Goal: Transaction & Acquisition: Purchase product/service

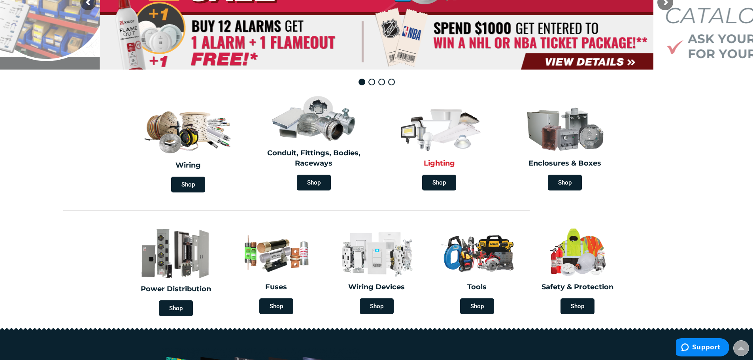
scroll to position [198, 0]
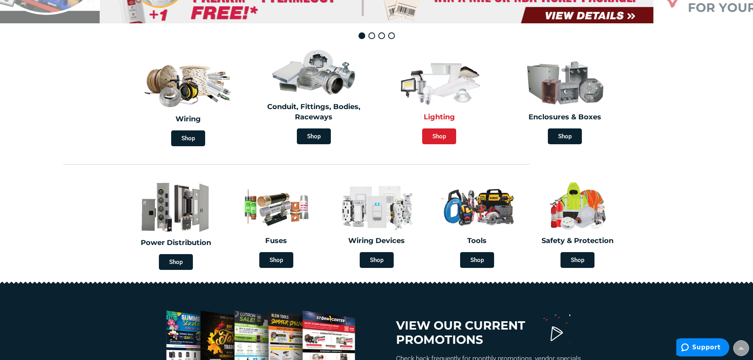
click at [441, 134] on span "Shop" at bounding box center [439, 136] width 34 height 16
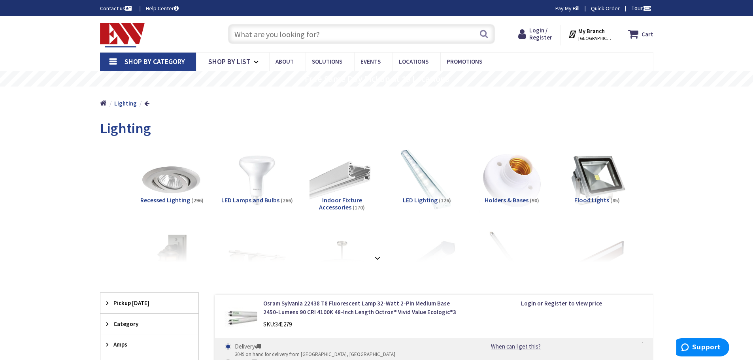
click at [269, 34] on input "text" at bounding box center [361, 34] width 267 height 20
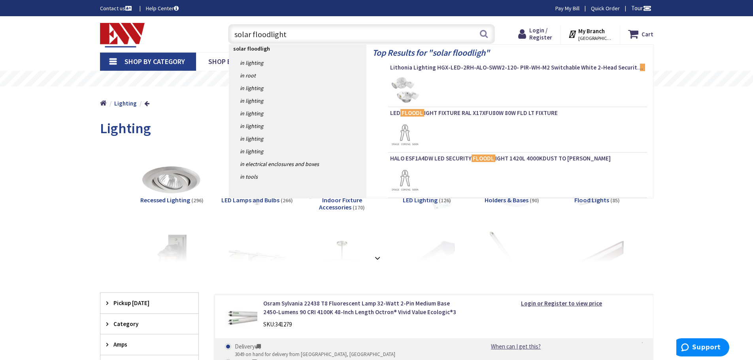
type input "solar floodlights"
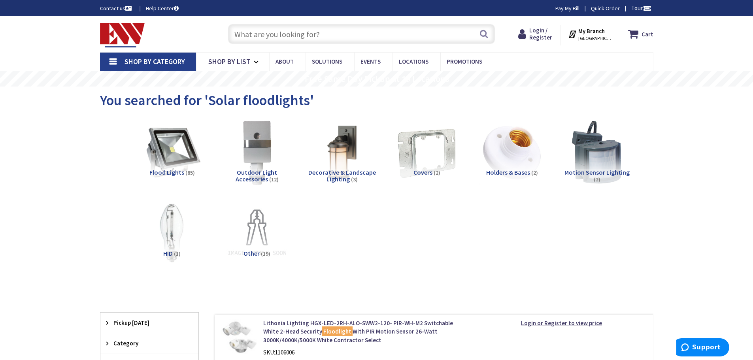
scroll to position [40, 0]
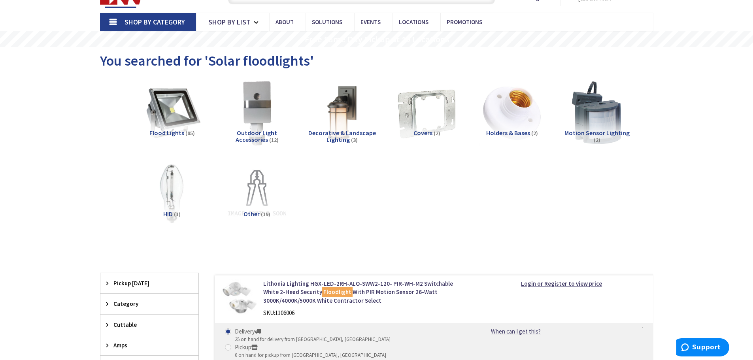
click at [174, 135] on span "Flood Lights" at bounding box center [166, 133] width 35 height 8
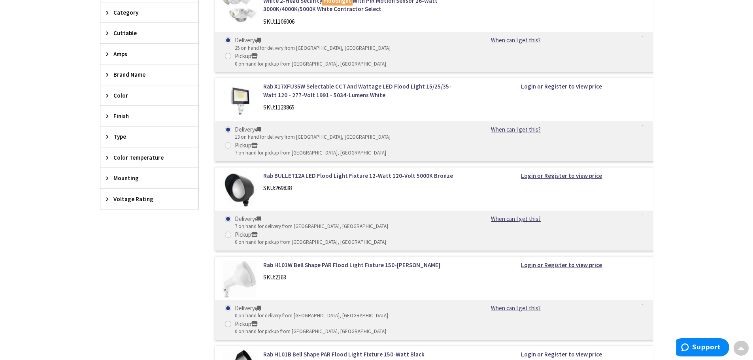
scroll to position [356, 0]
